Goal: Task Accomplishment & Management: Complete application form

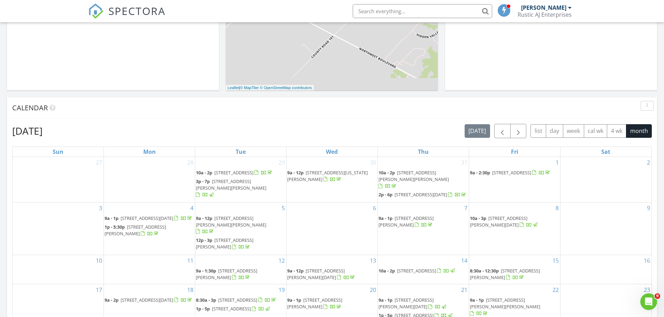
scroll to position [383, 0]
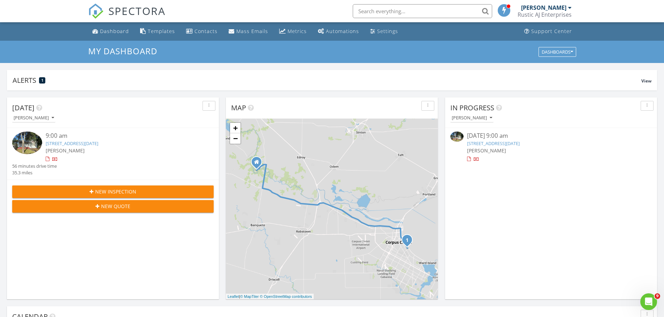
click at [482, 144] on link "3629 Santa Fe St, Corpus Christi, TX 78411" at bounding box center [493, 143] width 53 height 6
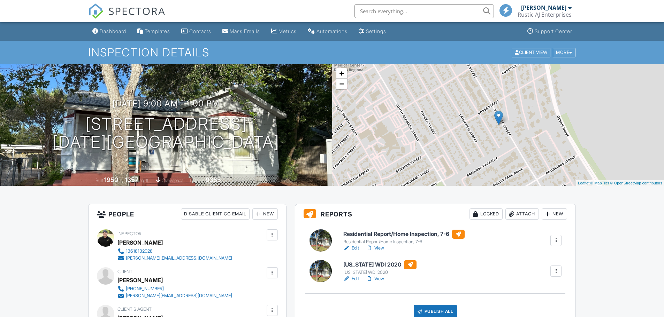
click at [369, 264] on h6 "[US_STATE] WDI 2020" at bounding box center [379, 265] width 73 height 9
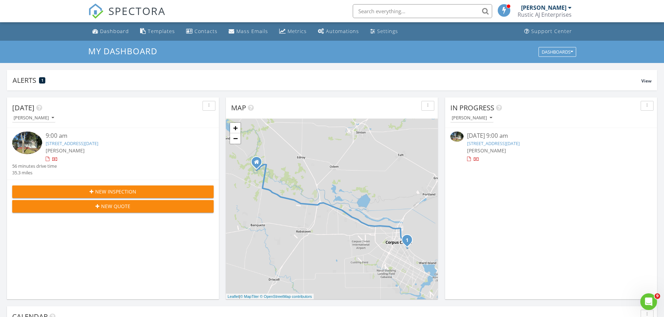
click at [492, 138] on div "08/28/25 9:00 am" at bounding box center [551, 136] width 168 height 9
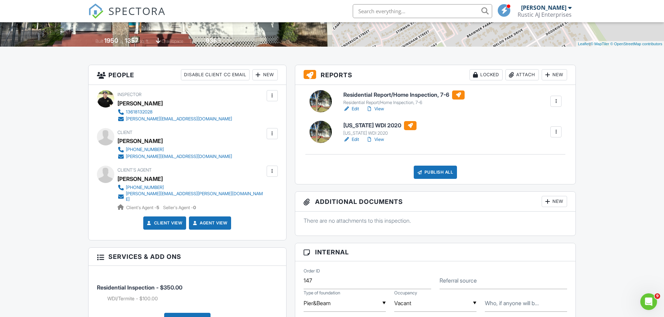
click at [273, 136] on div at bounding box center [272, 133] width 7 height 7
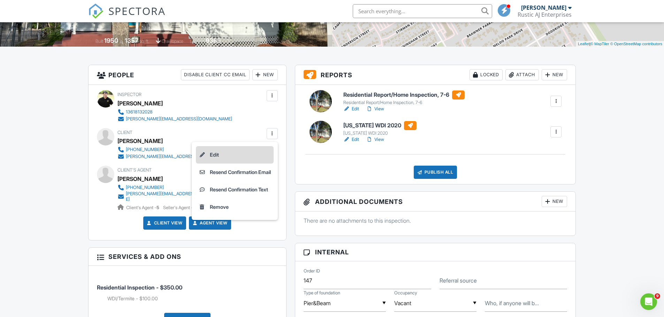
click at [211, 154] on li "Edit" at bounding box center [235, 154] width 78 height 17
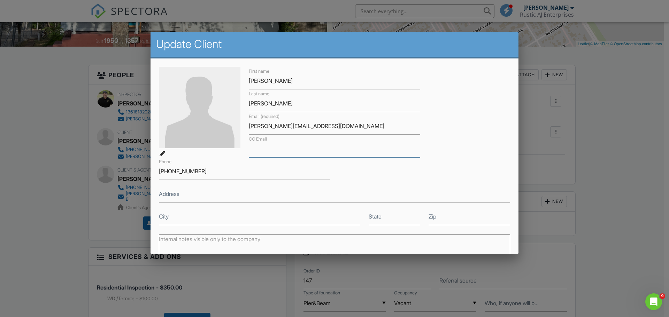
click at [253, 153] on input "CC Email" at bounding box center [334, 148] width 171 height 17
type input "jackie.savage.sales@gmail.com"
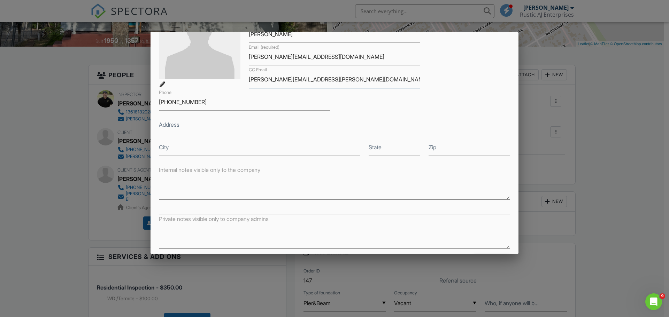
scroll to position [96, 0]
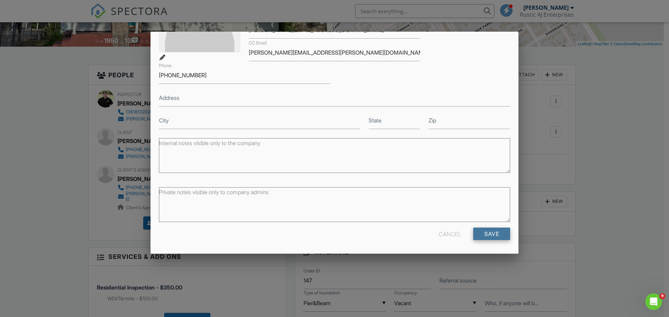
click at [487, 236] on input "Save" at bounding box center [491, 234] width 37 height 13
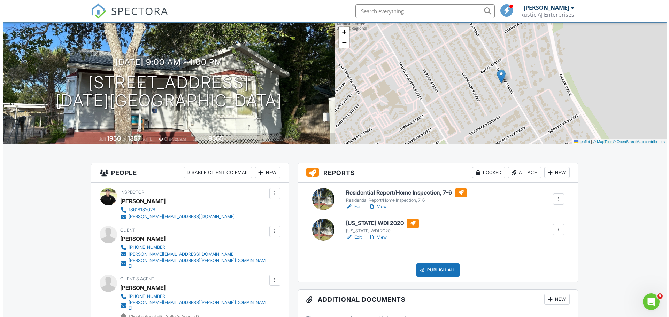
scroll to position [174, 0]
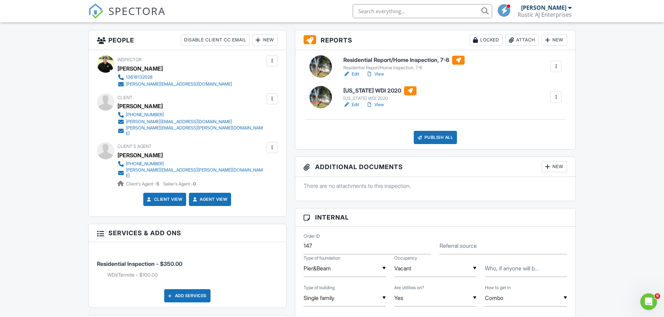
click at [423, 140] on div "Publish All" at bounding box center [435, 137] width 44 height 13
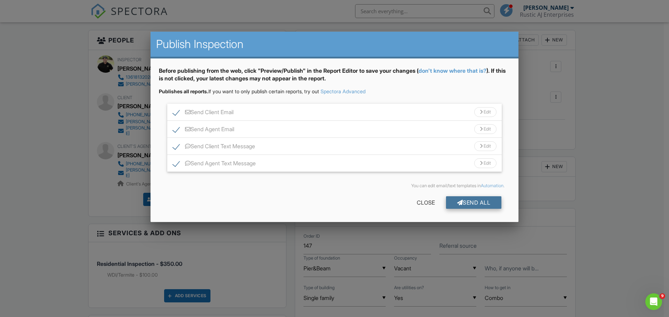
click at [466, 206] on div "Send All" at bounding box center [474, 202] width 56 height 13
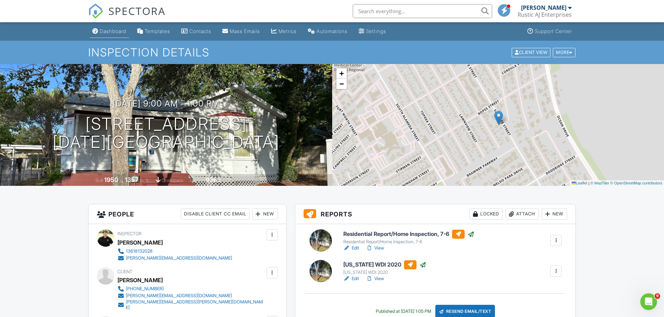
click at [109, 30] on div "Dashboard" at bounding box center [113, 31] width 26 height 6
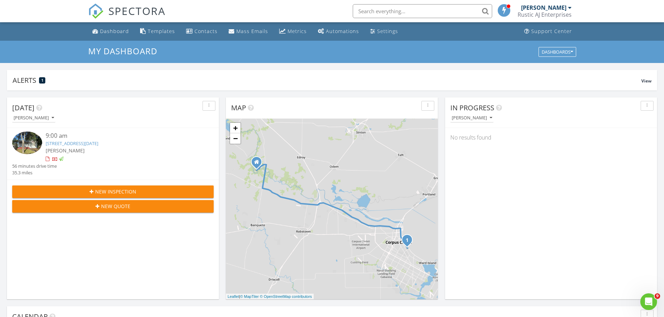
click at [127, 192] on span "New Inspection" at bounding box center [115, 191] width 41 height 7
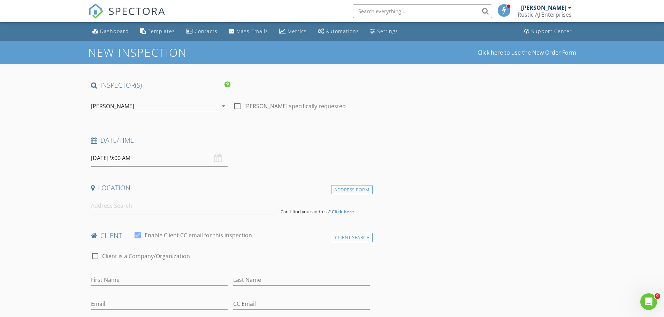
click at [165, 163] on input "[DATE] 9:00 AM" at bounding box center [159, 158] width 137 height 17
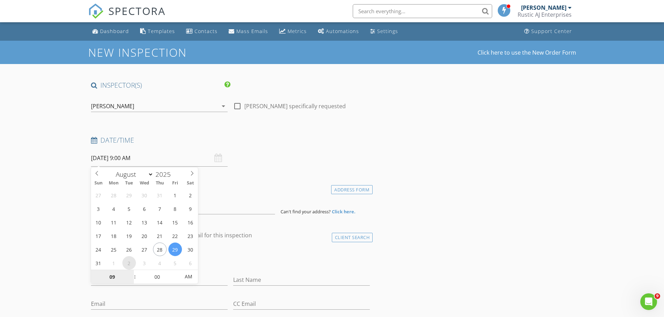
select select "8"
type input "[DATE] 9:00 AM"
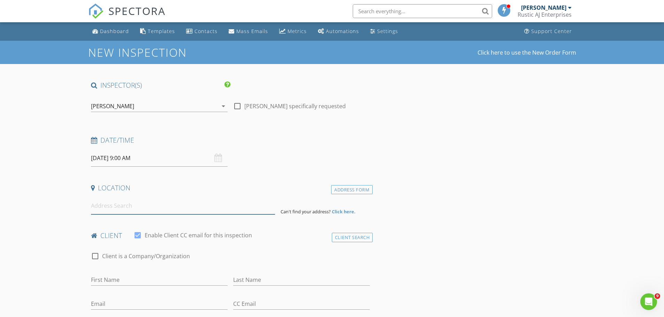
click at [104, 206] on input at bounding box center [183, 205] width 184 height 17
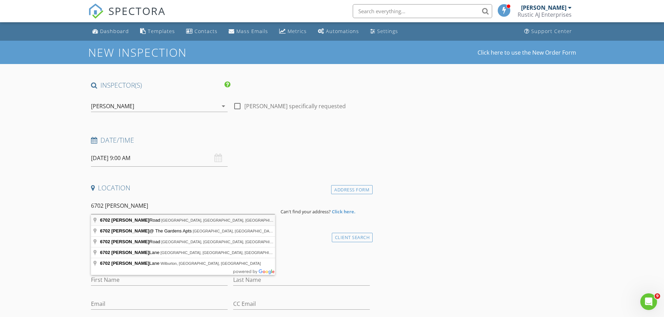
type input "6702 Everhart Road, Corpus Christi, TX, USA"
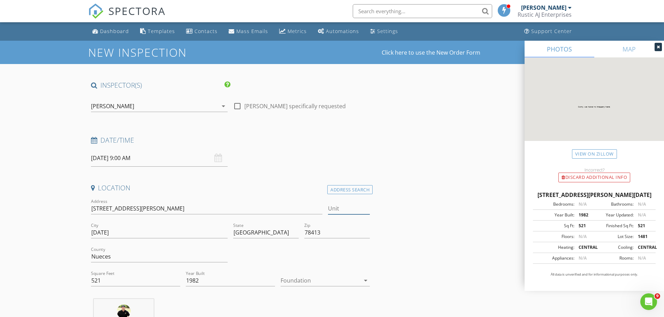
click at [349, 209] on input "Unit" at bounding box center [349, 208] width 42 height 11
type input "T105"
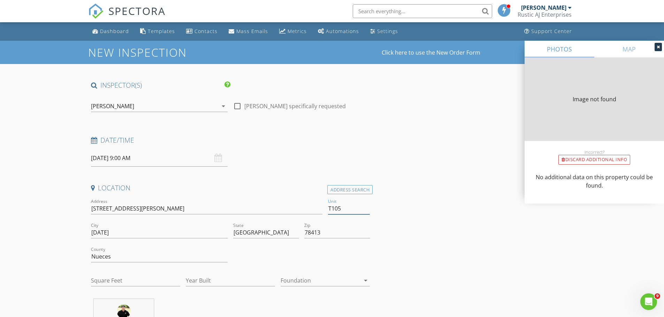
type input "974"
type input "1983"
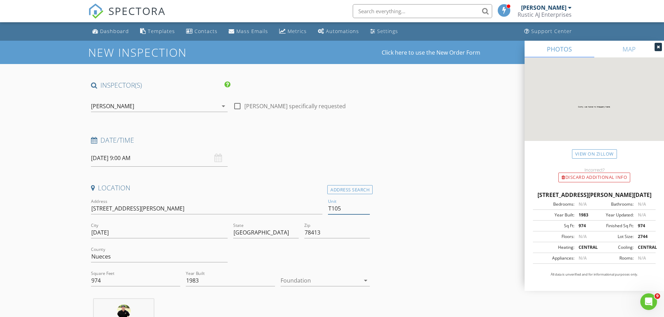
type input "T105"
click at [303, 284] on div at bounding box center [319, 280] width 79 height 11
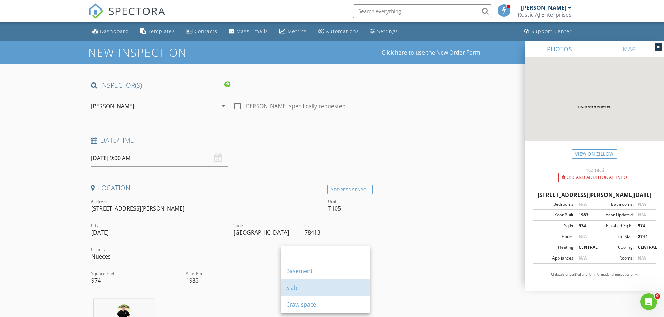
click at [303, 284] on div "Slab" at bounding box center [325, 288] width 78 height 17
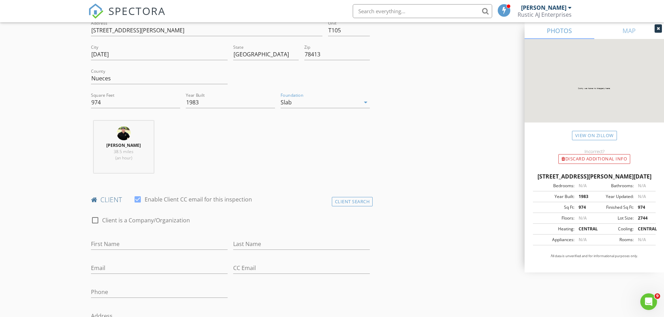
scroll to position [209, 0]
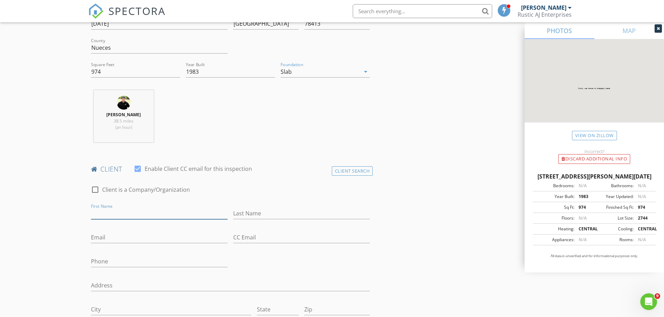
click at [134, 211] on input "First Name" at bounding box center [159, 213] width 137 height 11
type input "[PERSON_NAME] & [PERSON_NAME]"
type input "[PERSON_NAME]"
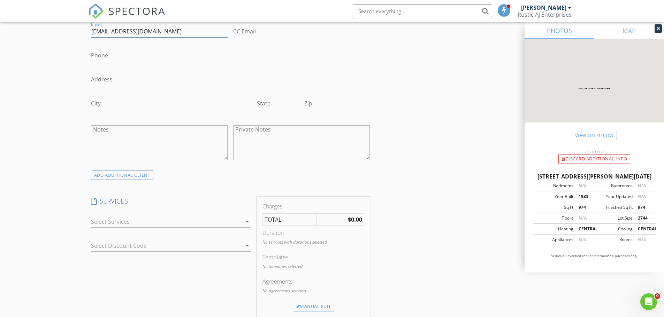
scroll to position [418, 0]
type input "[EMAIL_ADDRESS][DOMAIN_NAME]"
click at [140, 222] on div at bounding box center [166, 219] width 150 height 11
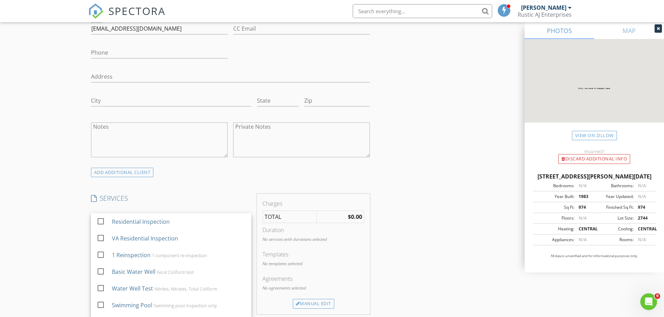
click at [140, 222] on div "Residential Inspection" at bounding box center [140, 222] width 58 height 8
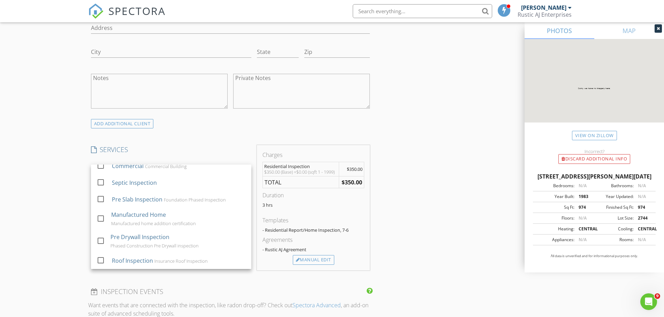
scroll to position [522, 0]
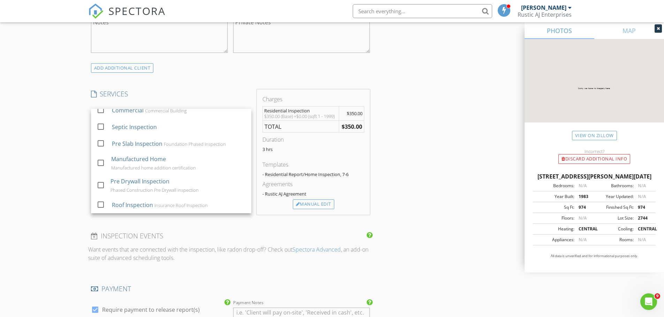
click at [83, 197] on div "New Inspection Click here to use the New Order Form INSPECTOR(S) check_box Jere…" at bounding box center [332, 192] width 664 height 1348
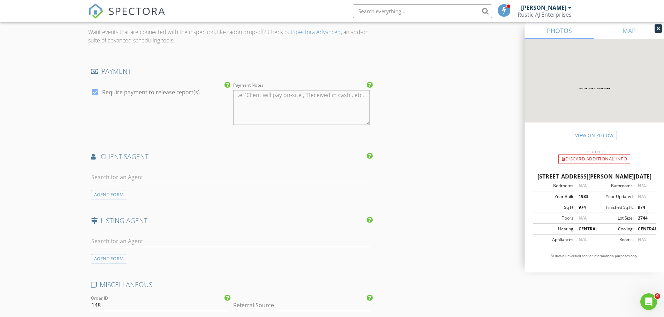
scroll to position [801, 0]
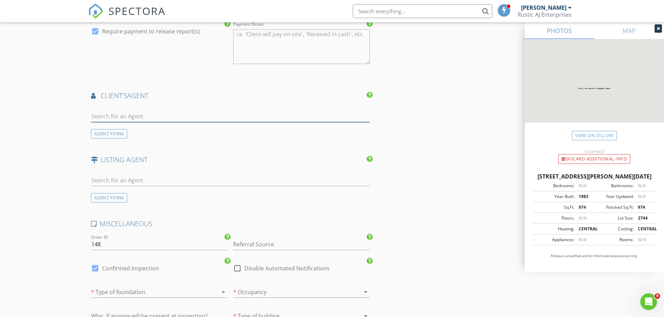
click at [164, 117] on input "text" at bounding box center [230, 116] width 279 height 11
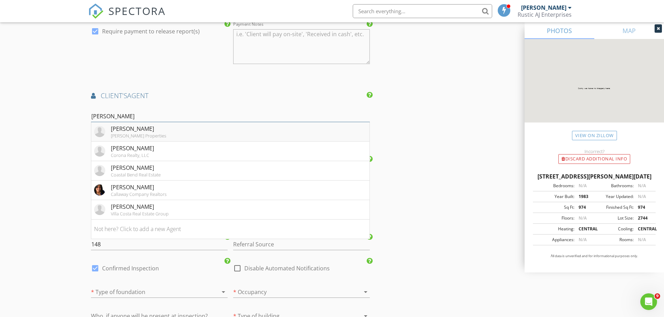
type input "Rebecca c"
click at [156, 129] on div "[PERSON_NAME]" at bounding box center [138, 129] width 55 height 8
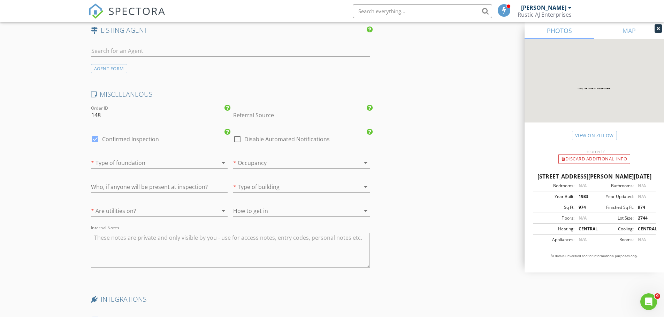
scroll to position [1149, 0]
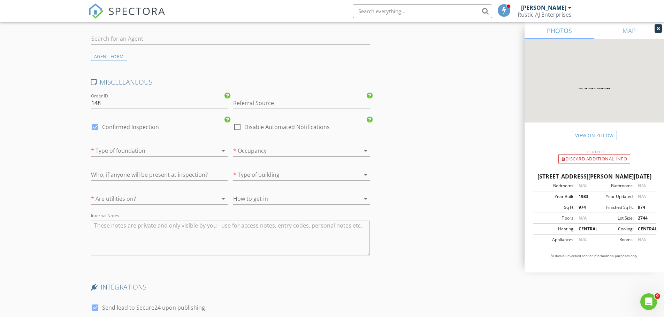
click at [139, 153] on div at bounding box center [149, 150] width 117 height 11
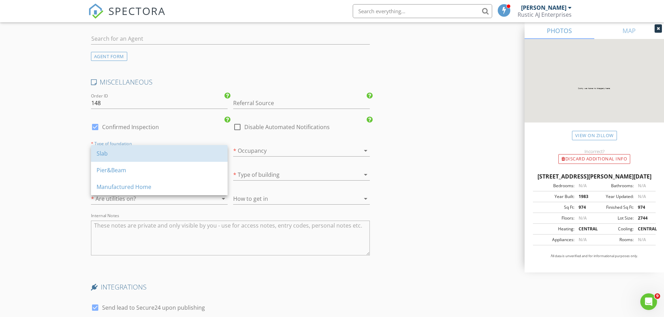
click at [139, 153] on div "Slab" at bounding box center [158, 153] width 125 height 8
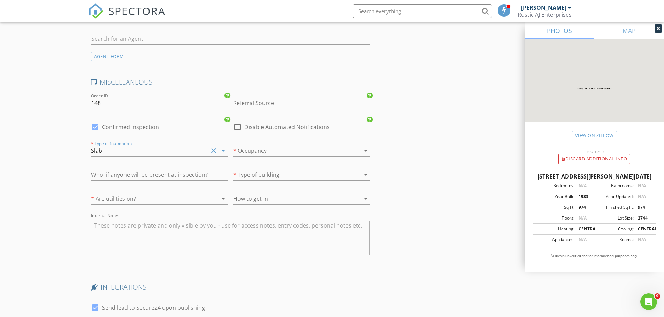
click at [234, 151] on div at bounding box center [291, 150] width 117 height 11
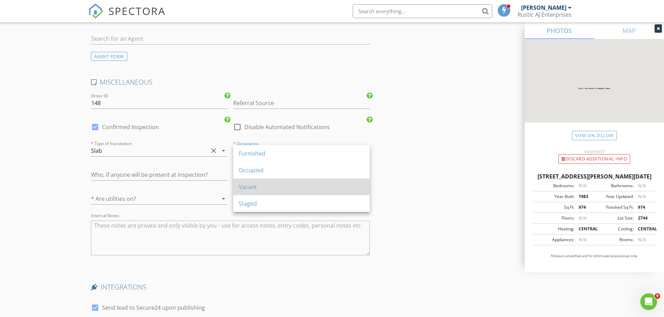
click at [248, 194] on div "Vacant" at bounding box center [301, 187] width 125 height 17
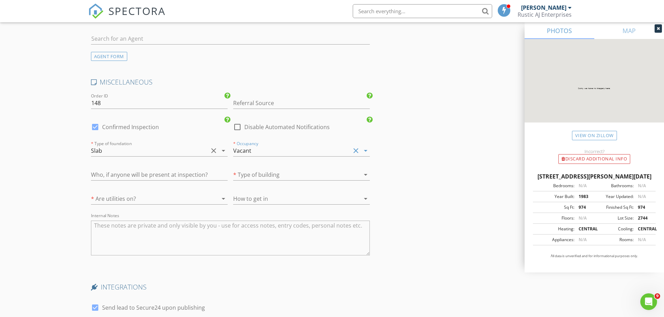
click at [250, 178] on div at bounding box center [291, 174] width 117 height 11
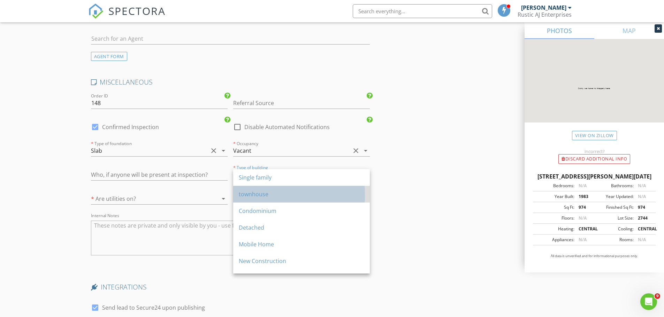
click at [254, 202] on div "townhouse" at bounding box center [301, 194] width 125 height 17
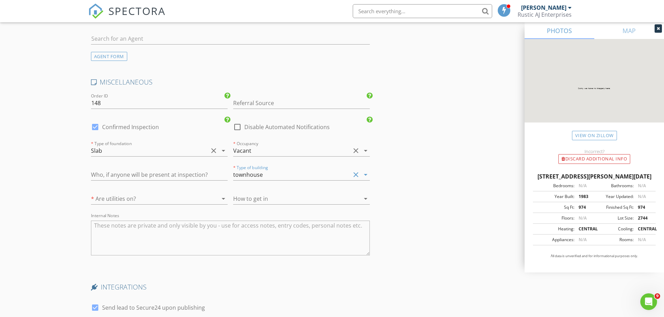
click at [180, 199] on div at bounding box center [149, 198] width 117 height 11
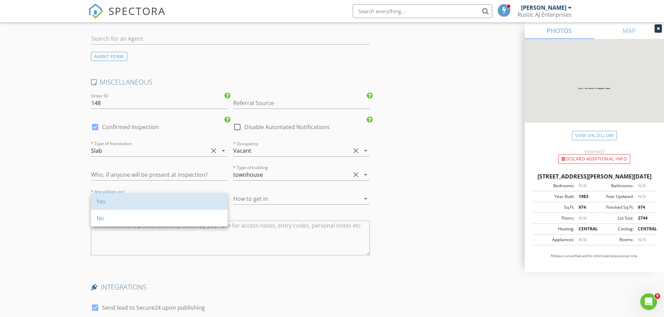
click at [180, 199] on div "Yes" at bounding box center [158, 201] width 125 height 8
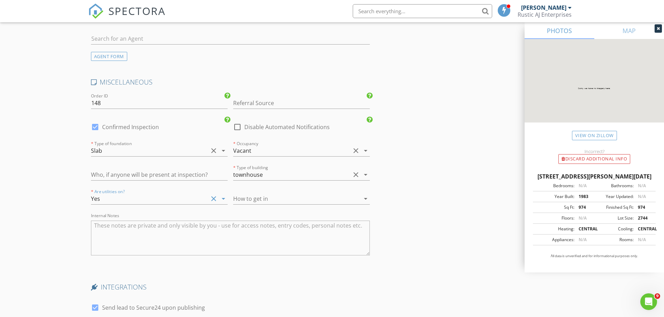
click at [268, 199] on div at bounding box center [291, 198] width 117 height 11
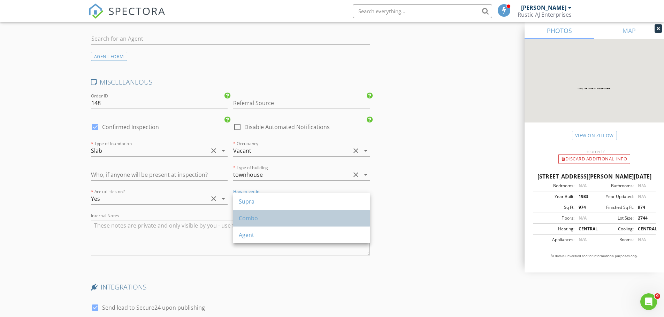
click at [261, 216] on div "Combo" at bounding box center [301, 218] width 125 height 8
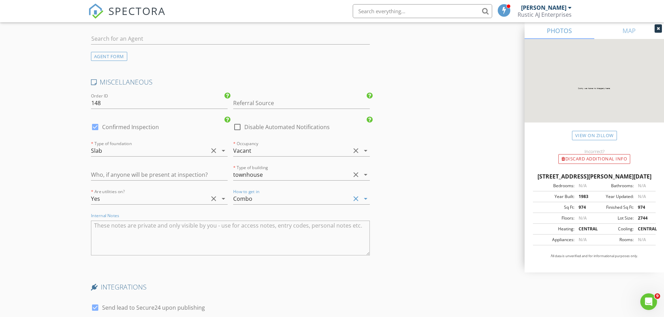
click at [237, 229] on textarea "Internal Notes" at bounding box center [230, 238] width 279 height 35
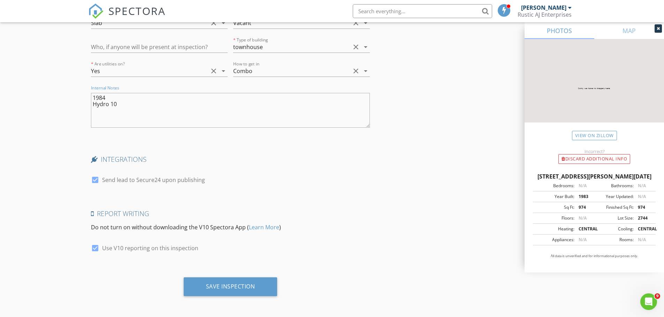
scroll to position [1278, 0]
type textarea "1984 Hydro 10"
click at [229, 283] on div "Save Inspection" at bounding box center [230, 285] width 49 height 7
